Goal: Check status: Check status

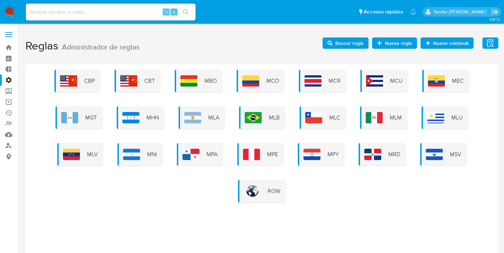
click at [68, 13] on input at bounding box center [111, 11] width 170 height 9
paste input "1337452077"
type input "1337452077"
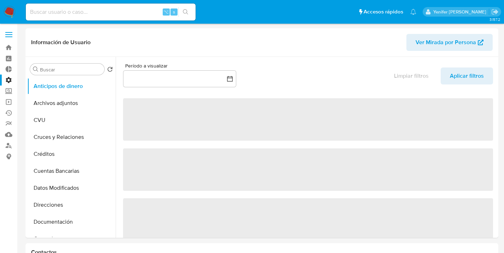
select select "10"
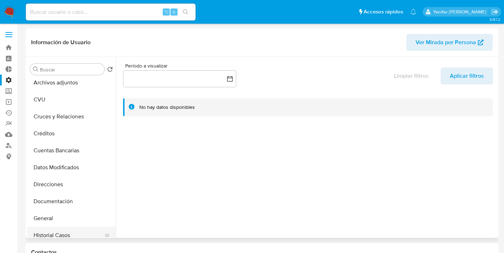
scroll to position [117, 0]
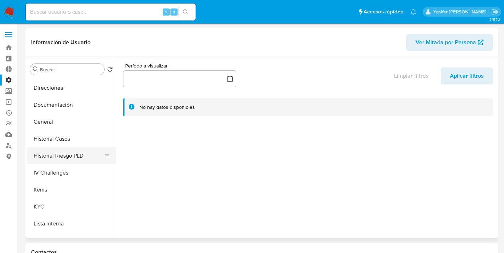
click at [74, 155] on button "Historial Riesgo PLD" at bounding box center [68, 155] width 83 height 17
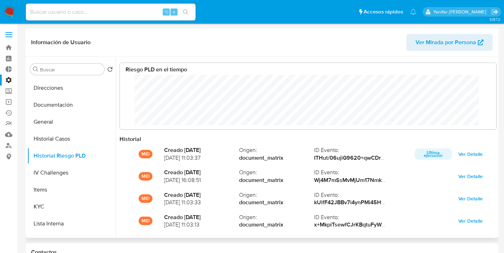
scroll to position [53, 362]
click at [84, 11] on input at bounding box center [111, 11] width 170 height 9
type input "119"
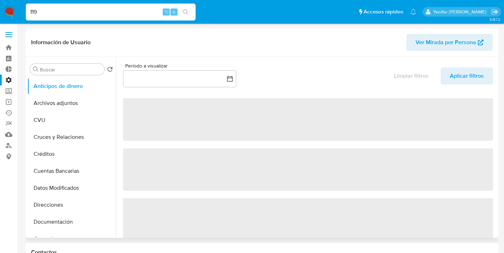
select select "10"
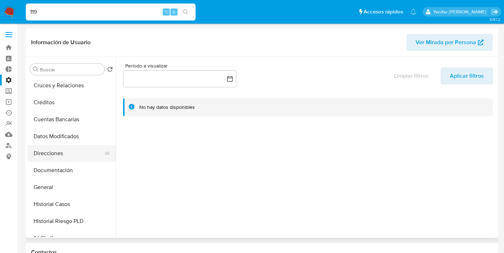
scroll to position [139, 0]
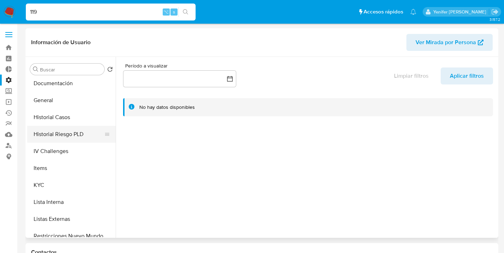
click at [69, 135] on button "Historial Riesgo PLD" at bounding box center [68, 134] width 83 height 17
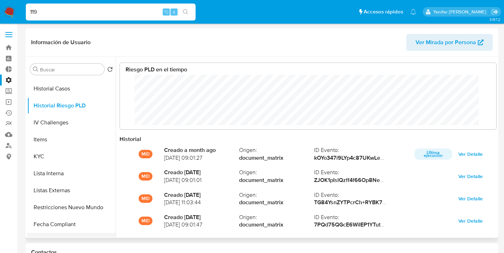
scroll to position [146, 0]
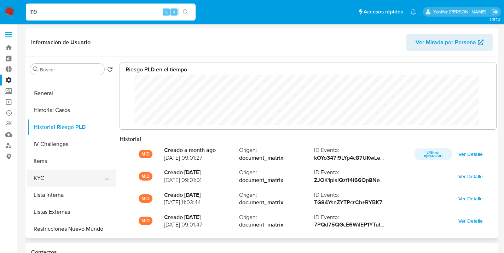
click at [43, 176] on button "KYC" at bounding box center [68, 178] width 83 height 17
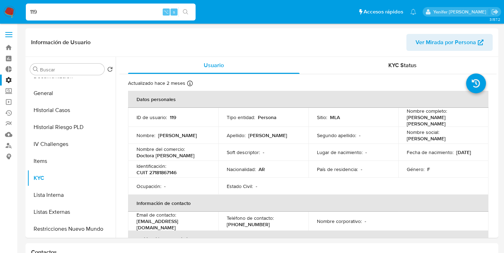
drag, startPoint x: 62, startPoint y: 8, endPoint x: 6, endPoint y: 11, distance: 55.9
click at [6, 11] on nav "Pausado Ver notificaciones 119 ⌥ s Accesos rápidos Presiona las siguientes tecl…" at bounding box center [252, 12] width 504 height 24
type input "246"
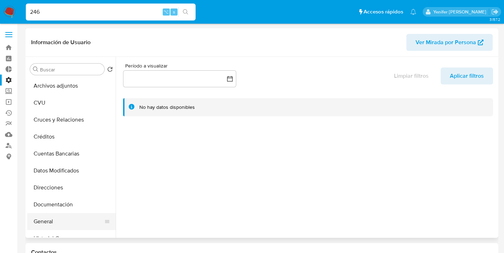
scroll to position [102, 0]
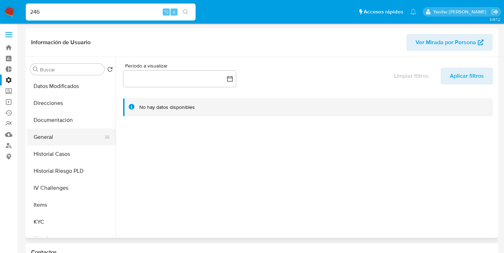
select select "10"
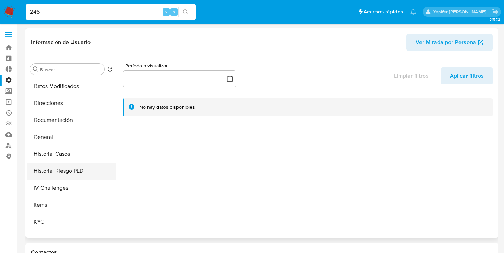
click at [68, 168] on button "Historial Riesgo PLD" at bounding box center [68, 171] width 83 height 17
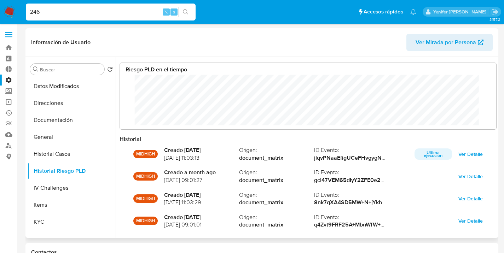
scroll to position [53, 362]
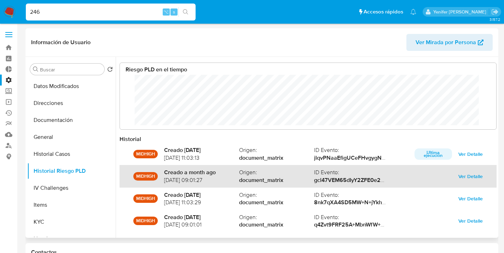
drag, startPoint x: 171, startPoint y: 171, endPoint x: 210, endPoint y: 182, distance: 40.5
click at [210, 182] on div "Creado a month ago [DATE] 09:01:27" at bounding box center [201, 176] width 75 height 15
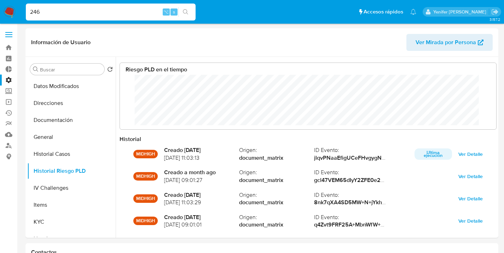
click at [80, 16] on input "246" at bounding box center [111, 11] width 170 height 9
type input "257"
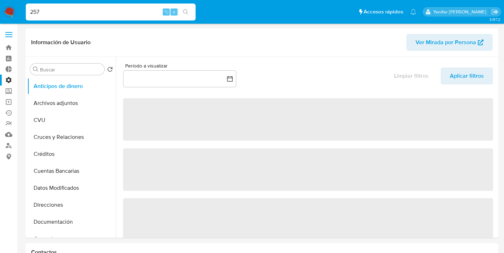
select select "10"
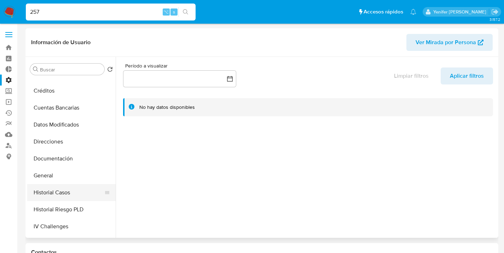
scroll to position [76, 0]
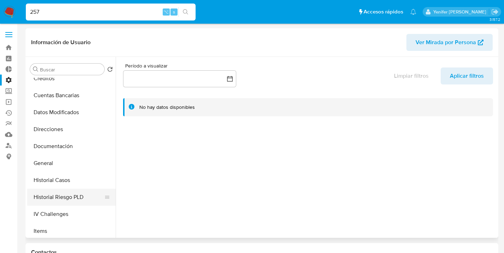
click at [58, 195] on button "Historial Riesgo PLD" at bounding box center [68, 197] width 83 height 17
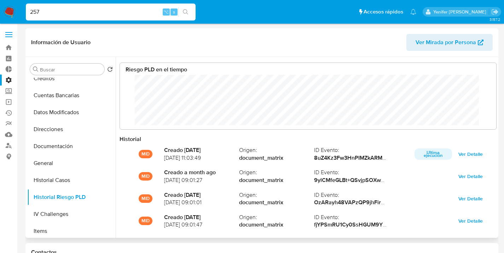
scroll to position [53, 362]
